Goal: Task Accomplishment & Management: Manage account settings

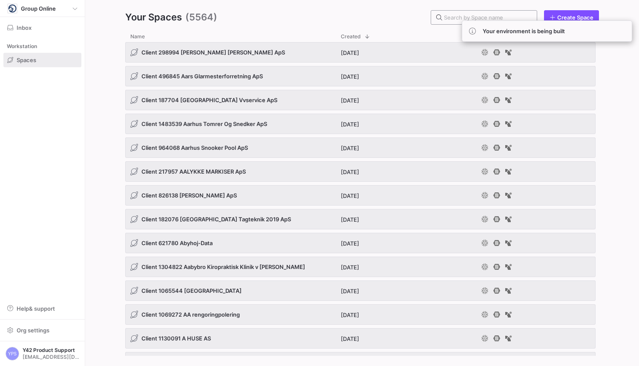
paste input "1202226"
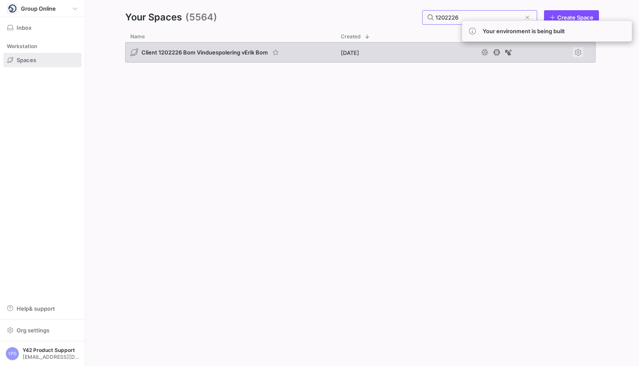
type input "1202226"
click at [580, 54] on span "Press SPACE to select this row." at bounding box center [578, 52] width 10 height 10
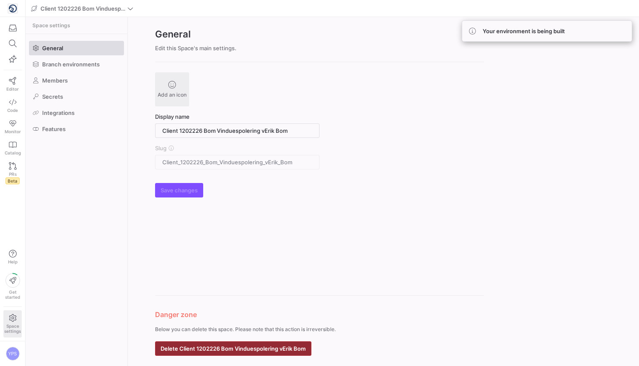
click at [274, 352] on span "button" at bounding box center [232, 349] width 155 height 14
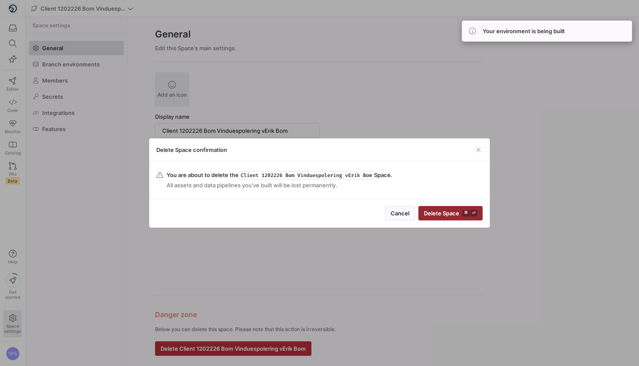
click at [455, 213] on span "Delete Space ⌘ ⏎" at bounding box center [450, 213] width 53 height 7
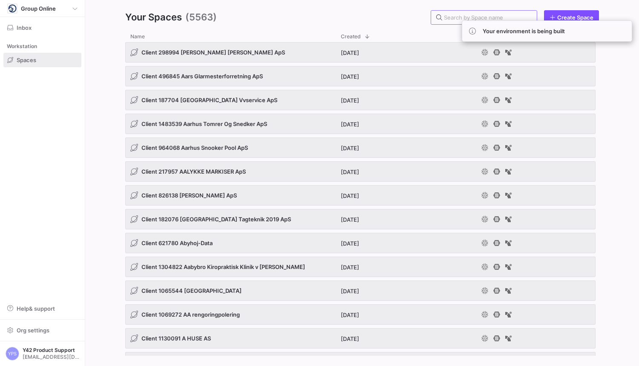
paste input "732986"
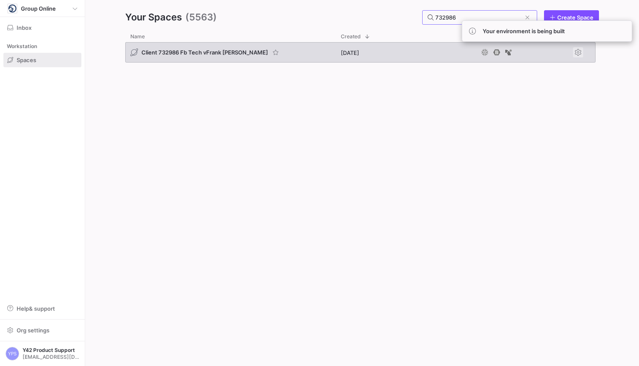
type input "732986"
click at [576, 51] on span "Press SPACE to select this row." at bounding box center [578, 52] width 10 height 10
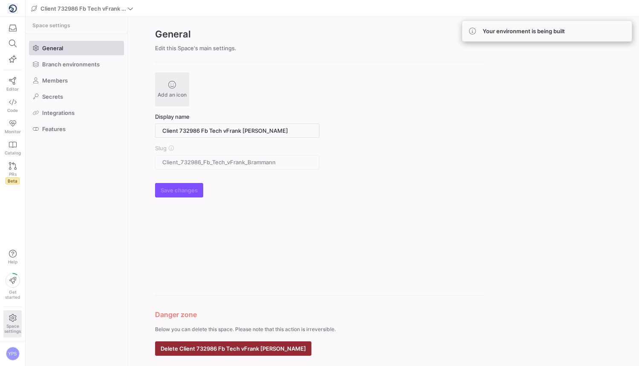
click at [213, 349] on span "Delete Client 732986 Fb Tech vFrank [PERSON_NAME]" at bounding box center [232, 348] width 145 height 7
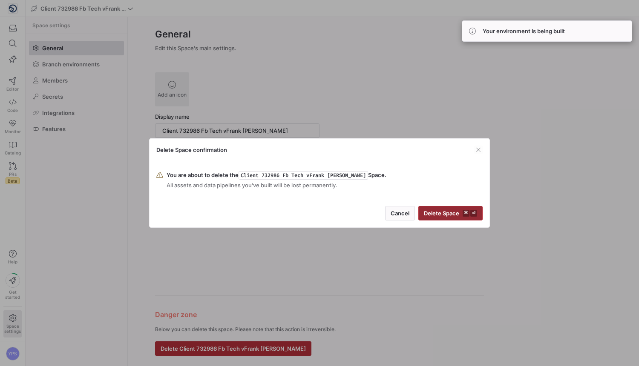
click at [461, 212] on span "Delete Space ⌘ ⏎" at bounding box center [450, 213] width 53 height 7
